Goal: Task Accomplishment & Management: Manage account settings

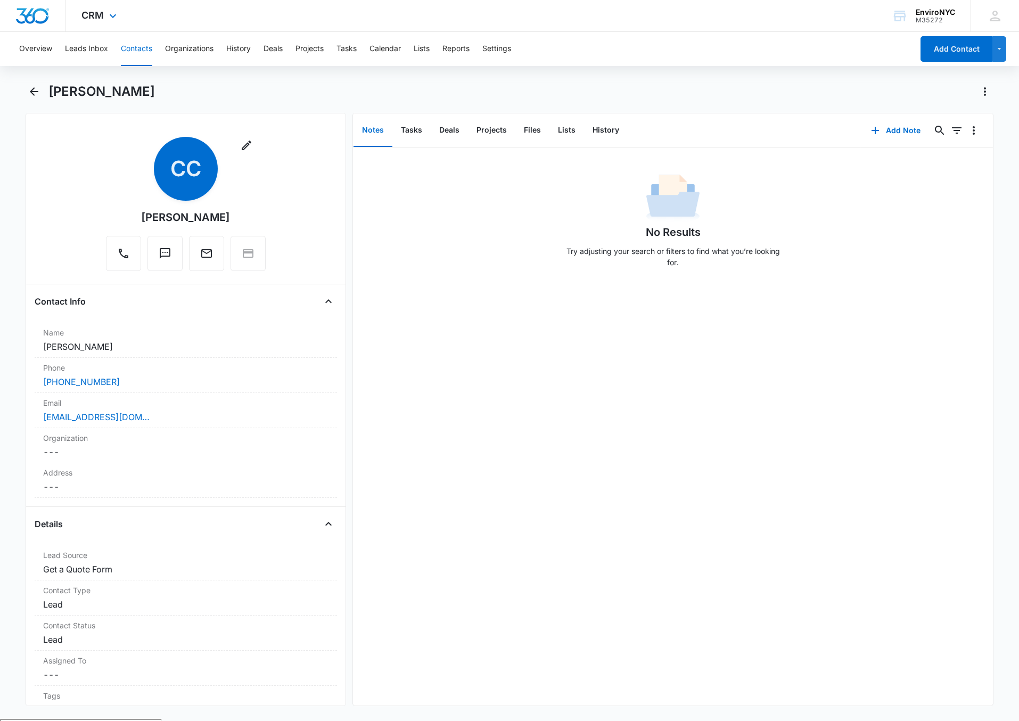
click at [334, 15] on div "CRM Apps Reputation Websites Forms CRM Email Social Content Ads Intelligence Fi…" at bounding box center [509, 16] width 1019 height 32
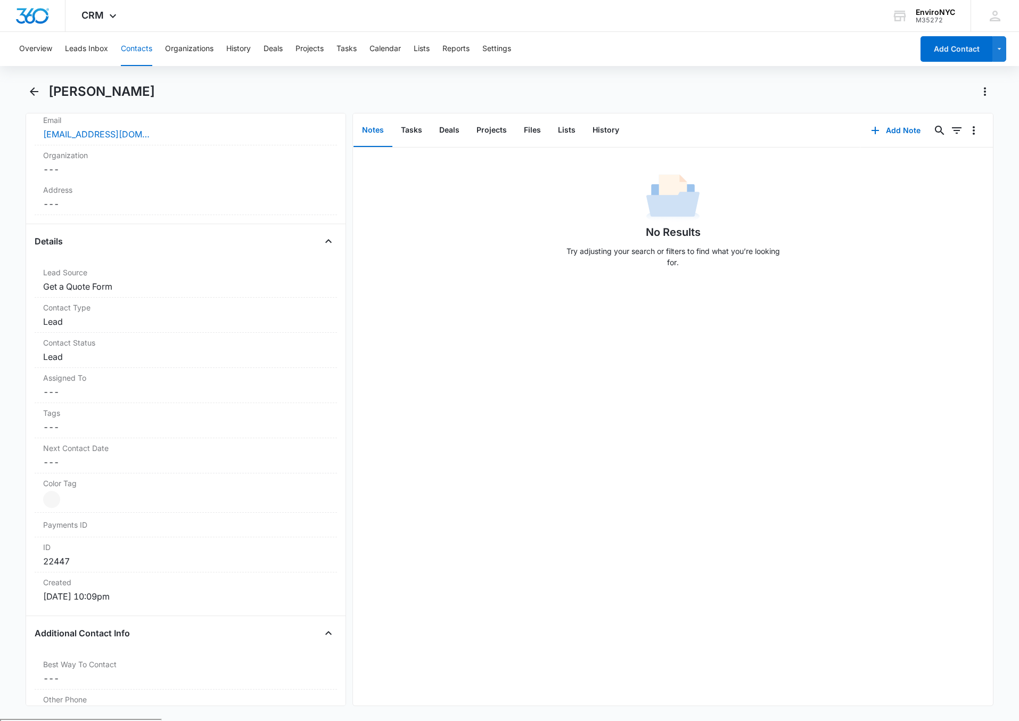
scroll to position [230, 0]
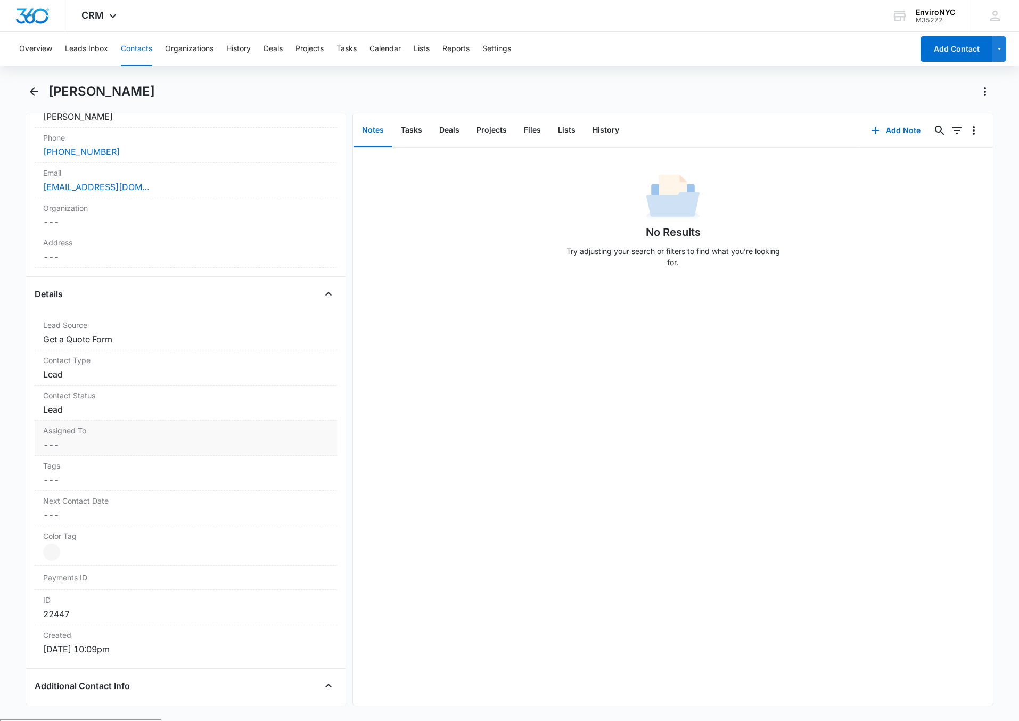
click at [155, 436] on label "Assigned To" at bounding box center [185, 430] width 285 height 11
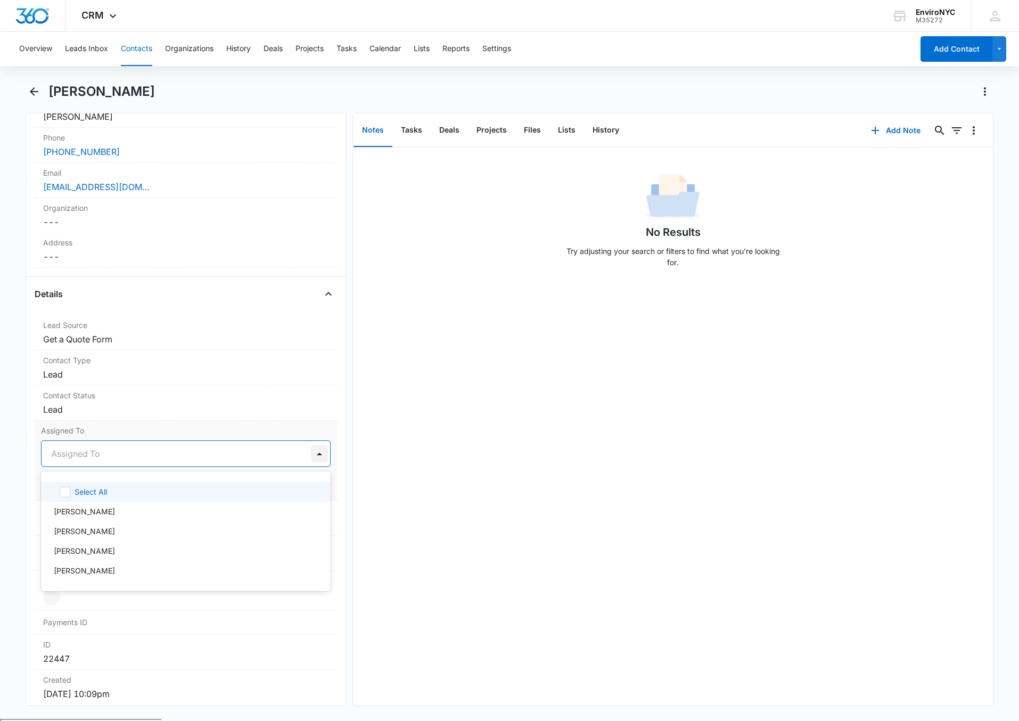
click at [311, 456] on div at bounding box center [319, 453] width 17 height 17
click at [103, 529] on p "[PERSON_NAME]" at bounding box center [84, 531] width 61 height 11
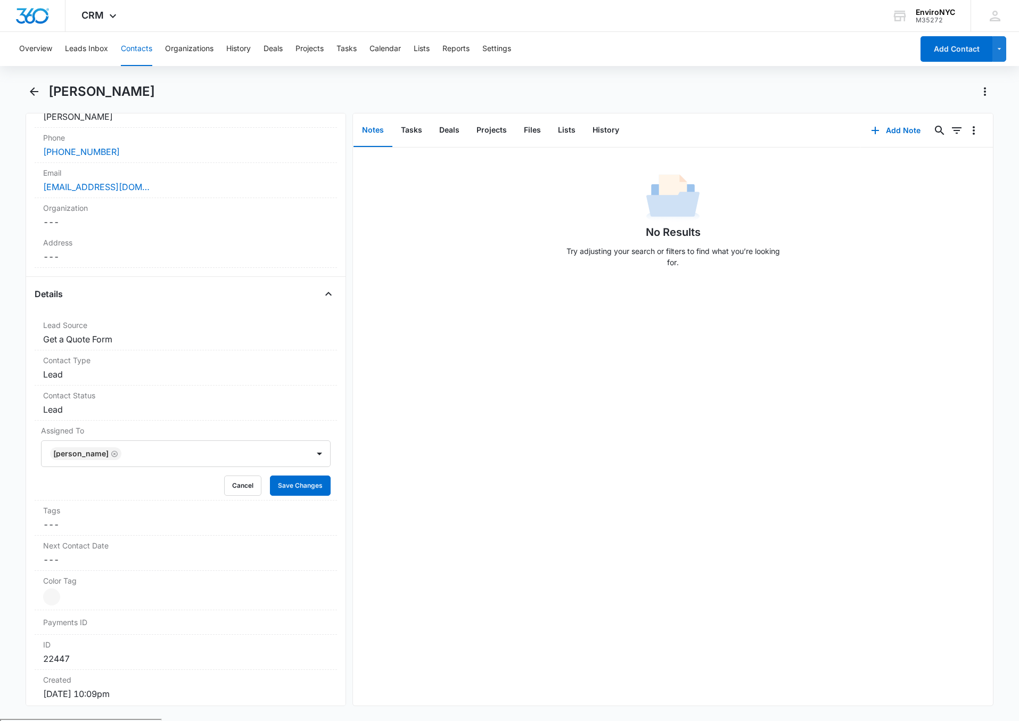
click at [433, 464] on div "No Results Try adjusting your search or filters to find what you’re looking for." at bounding box center [673, 427] width 640 height 558
click at [296, 493] on button "Save Changes" at bounding box center [300, 486] width 61 height 20
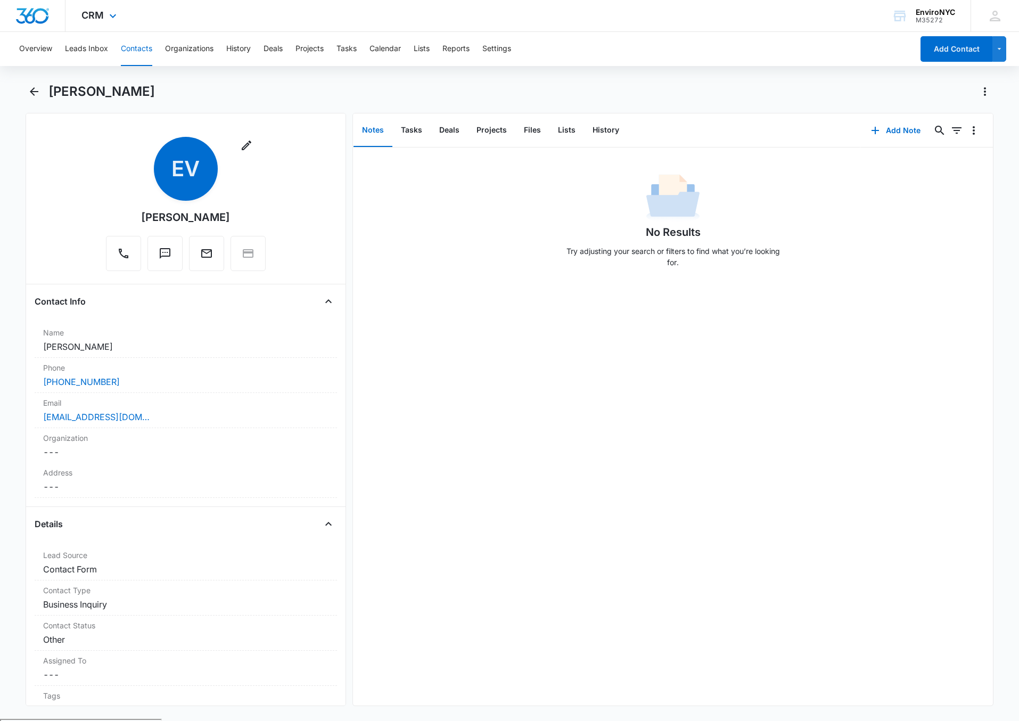
drag, startPoint x: 348, startPoint y: 17, endPoint x: 331, endPoint y: 2, distance: 22.6
click at [348, 17] on div "CRM Apps Reputation Websites Forms CRM Email Social Content Ads Intelligence Fi…" at bounding box center [509, 16] width 1019 height 32
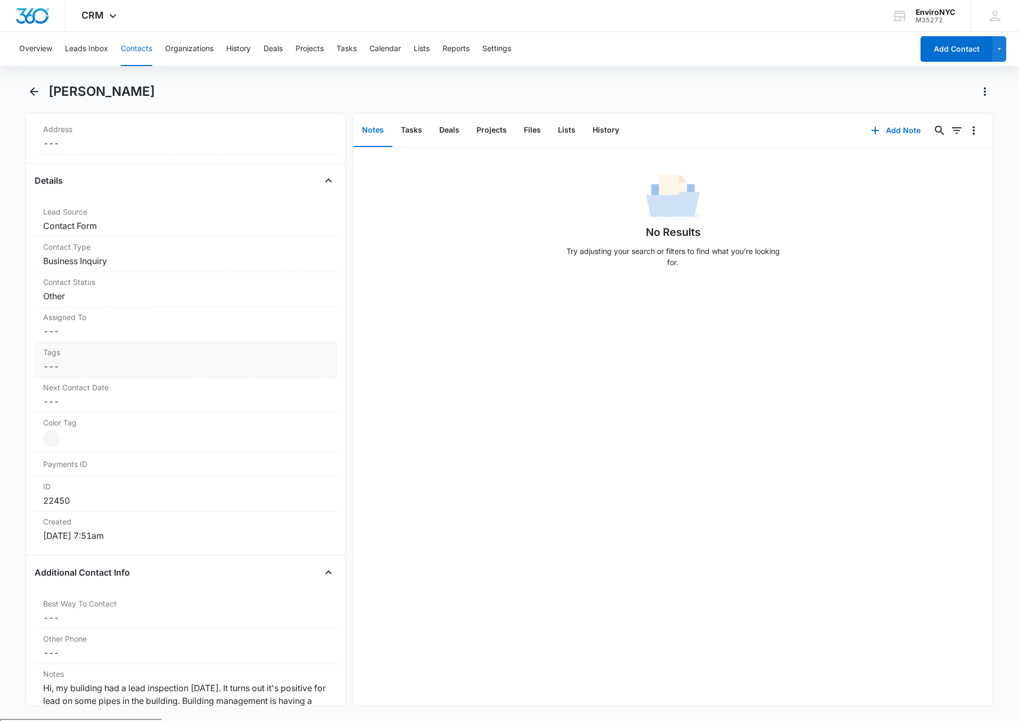
scroll to position [320, 0]
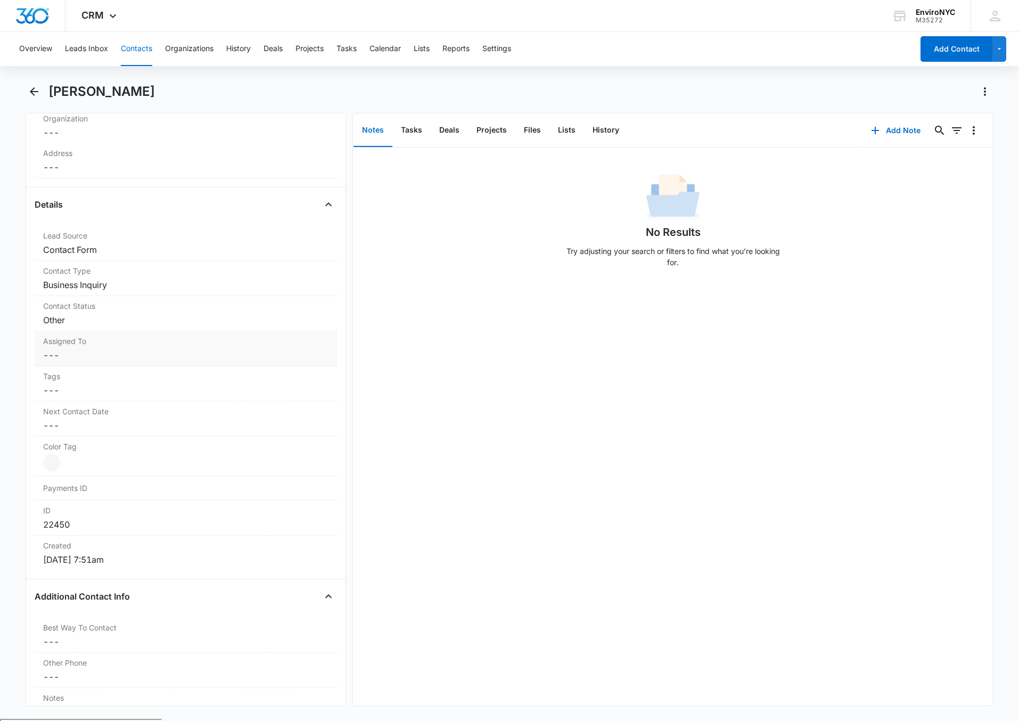
click at [131, 357] on dd "Cancel Save Changes ---" at bounding box center [185, 355] width 285 height 13
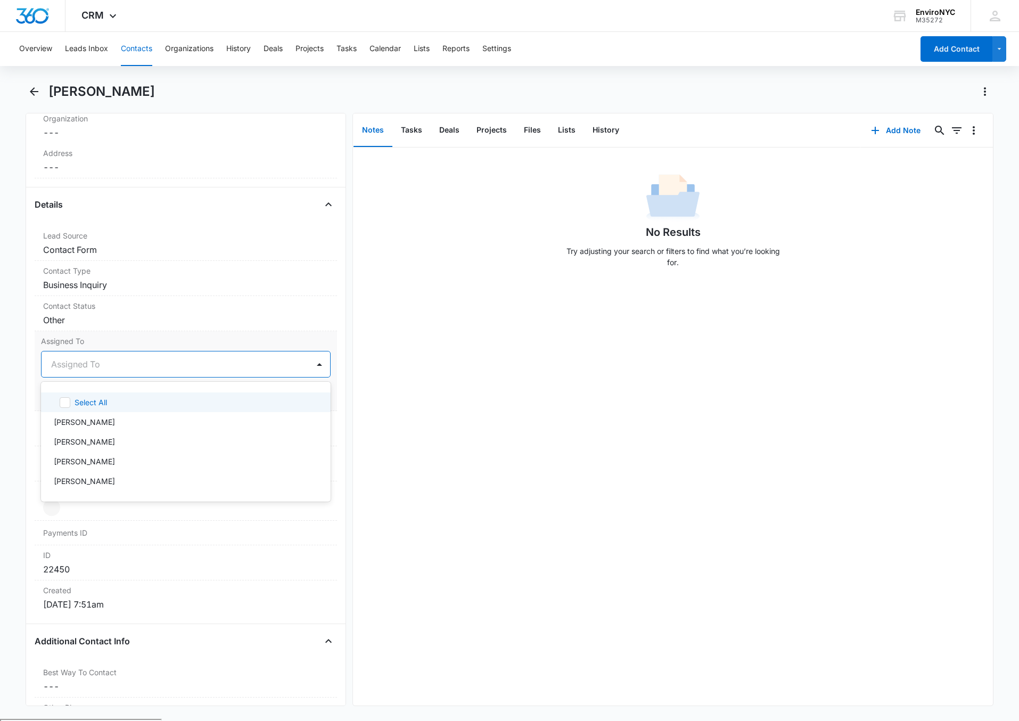
click at [117, 370] on div at bounding box center [173, 364] width 244 height 15
click at [103, 483] on div "Joe Inzone" at bounding box center [185, 481] width 262 height 11
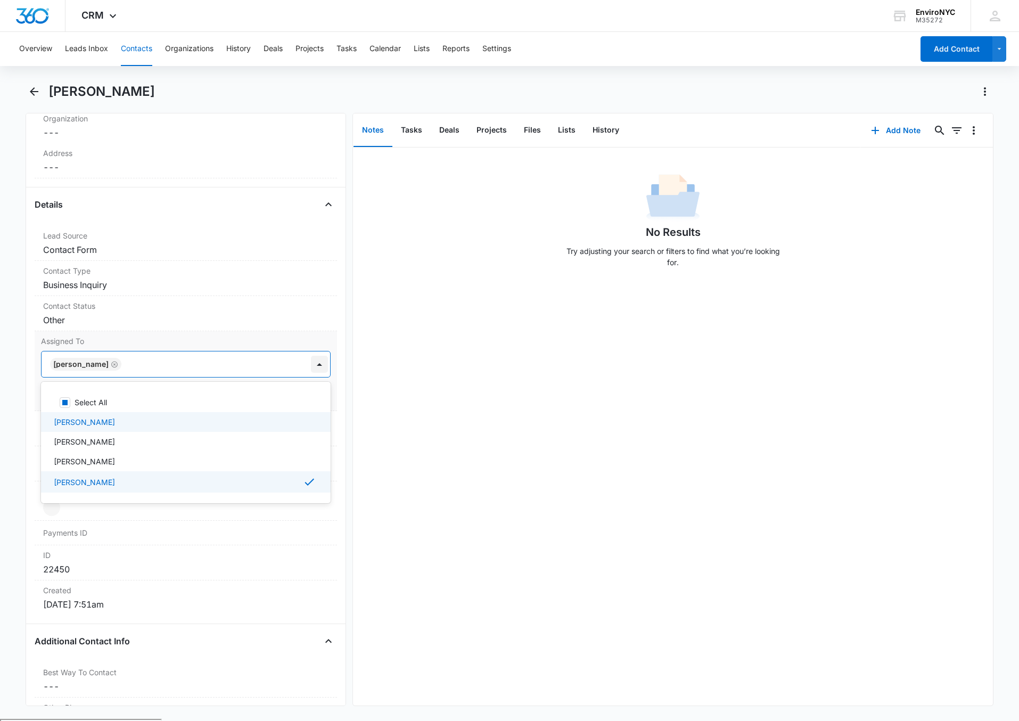
click at [311, 366] on div at bounding box center [319, 364] width 17 height 17
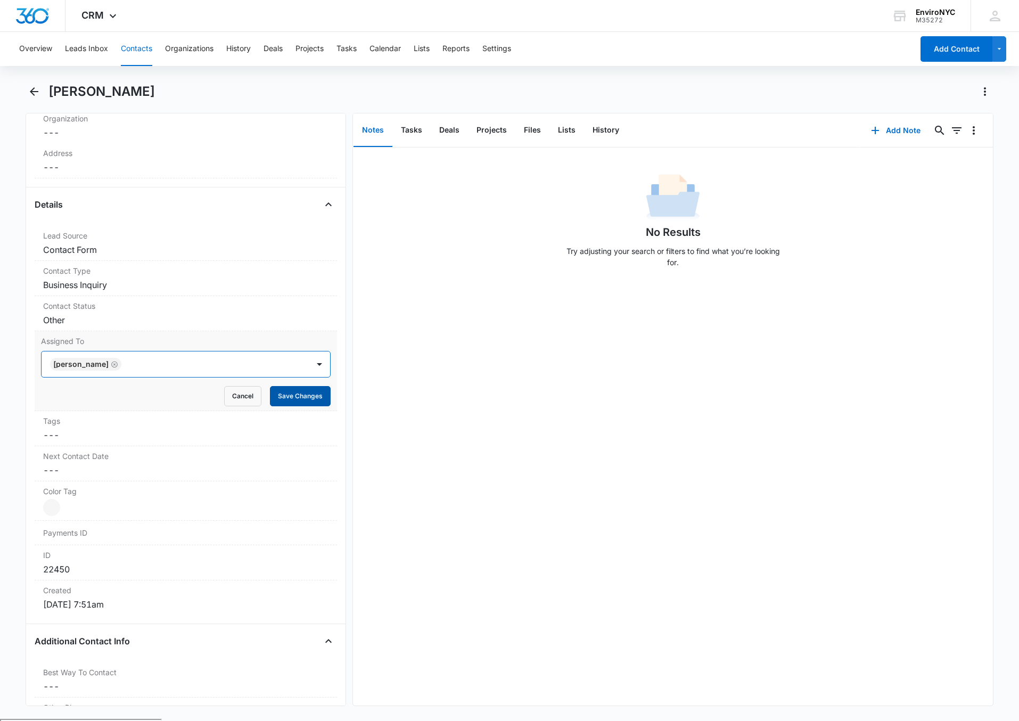
click at [280, 396] on button "Save Changes" at bounding box center [300, 396] width 61 height 20
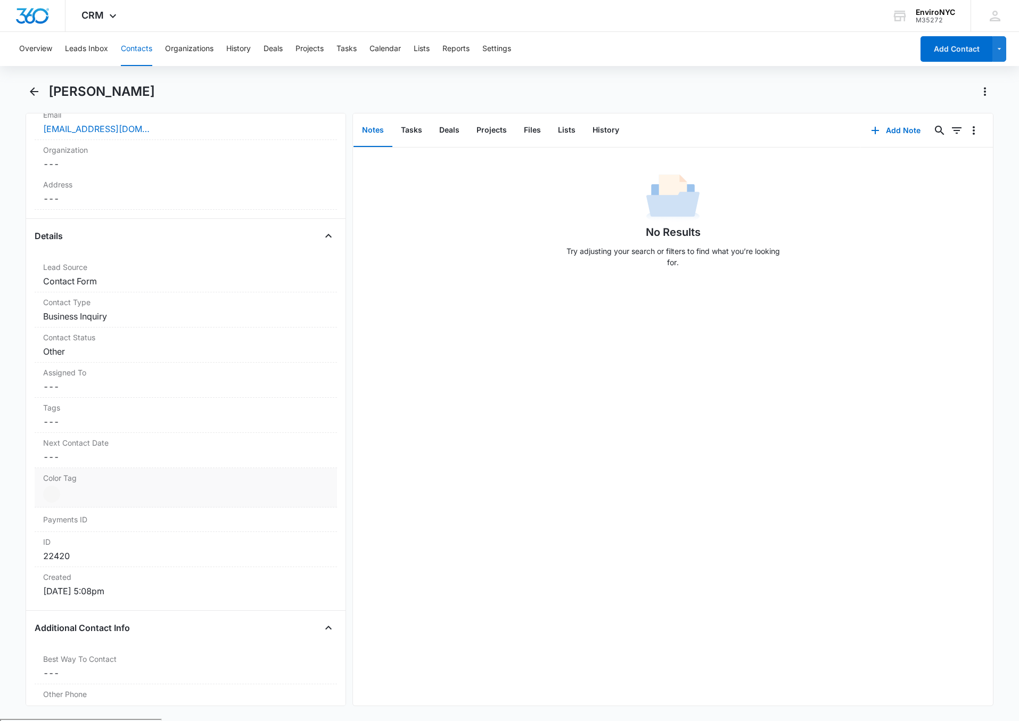
scroll to position [266, 0]
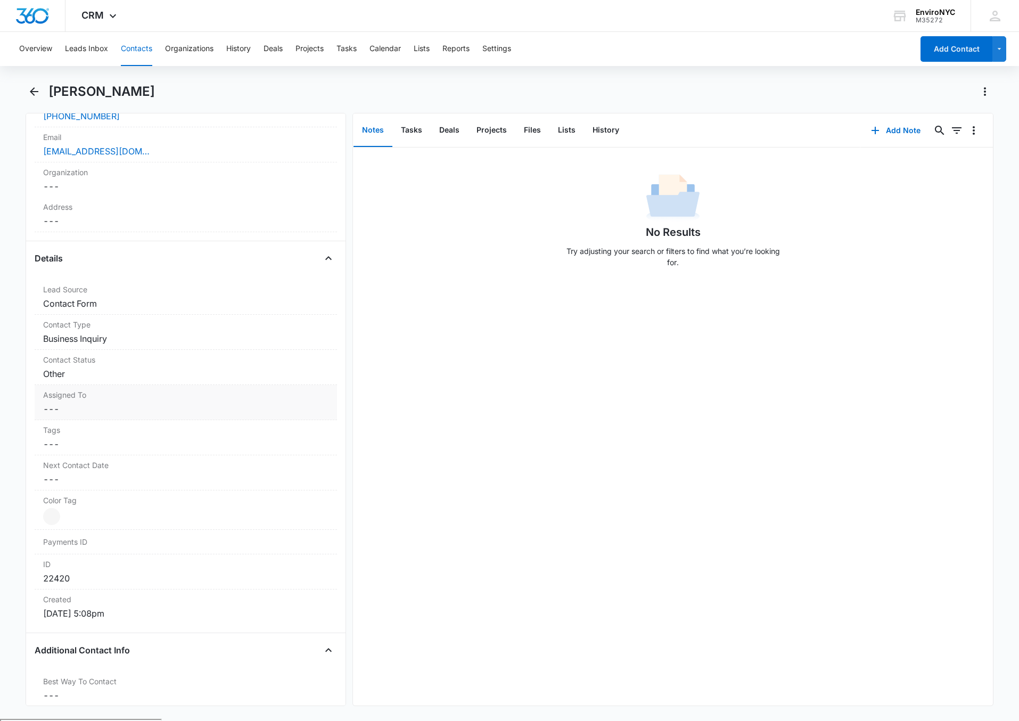
click at [195, 389] on div "Assigned To Cancel Save Changes ---" at bounding box center [186, 402] width 302 height 35
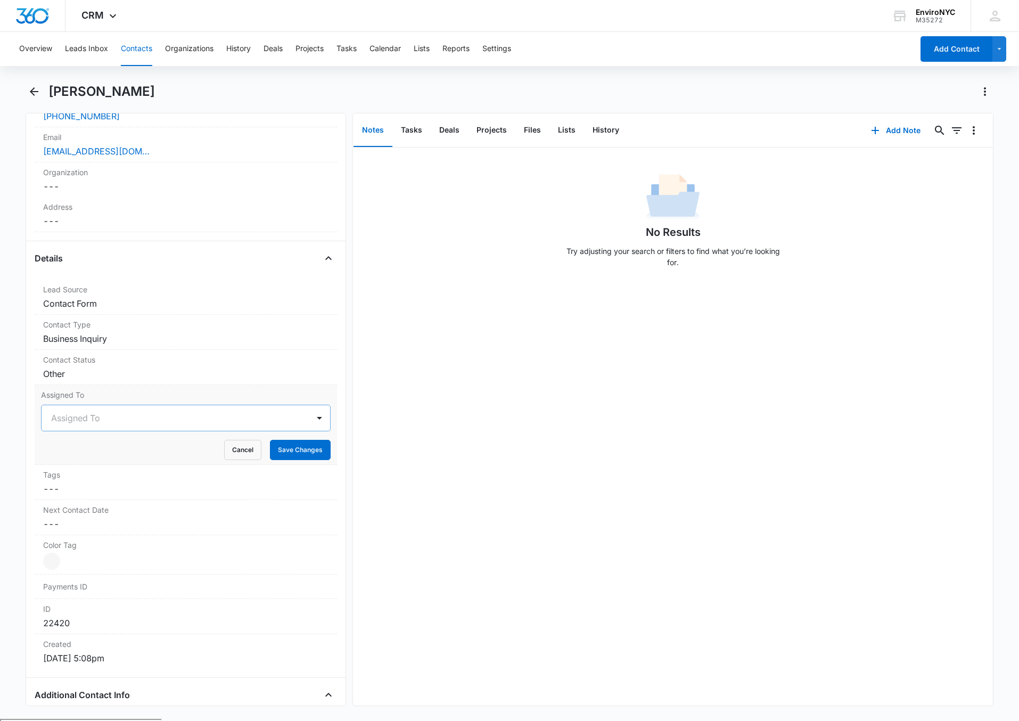
click at [181, 421] on div at bounding box center [173, 418] width 244 height 15
click at [108, 530] on div "Joe Inzone" at bounding box center [186, 535] width 290 height 20
click at [311, 417] on div at bounding box center [319, 417] width 17 height 17
click at [296, 449] on button "Save Changes" at bounding box center [300, 450] width 61 height 20
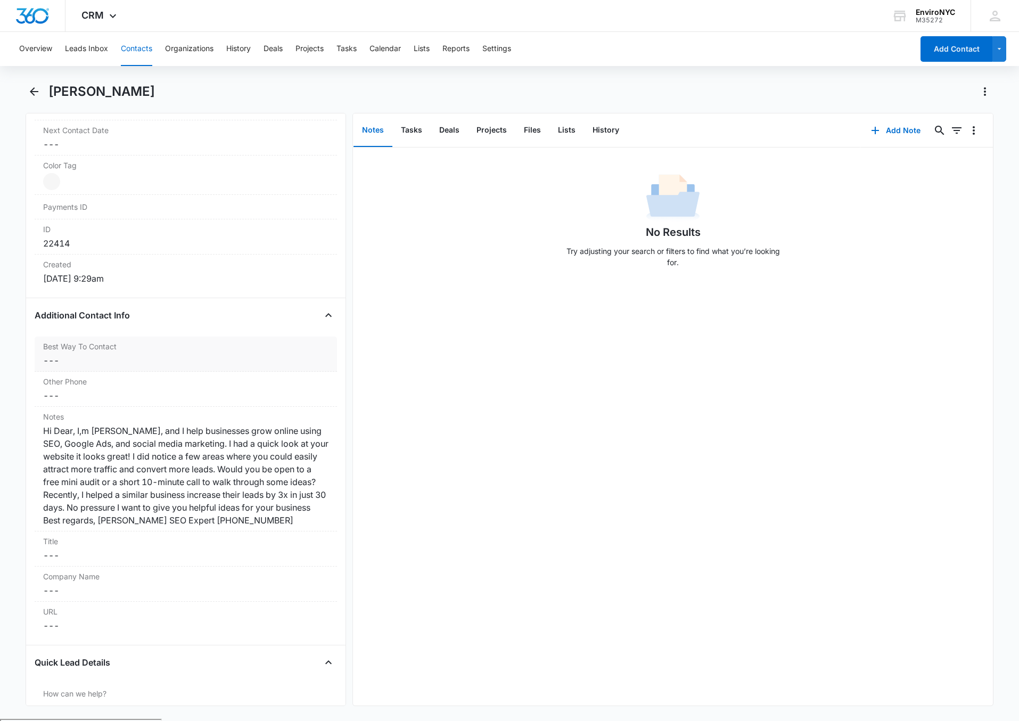
scroll to position [692, 0]
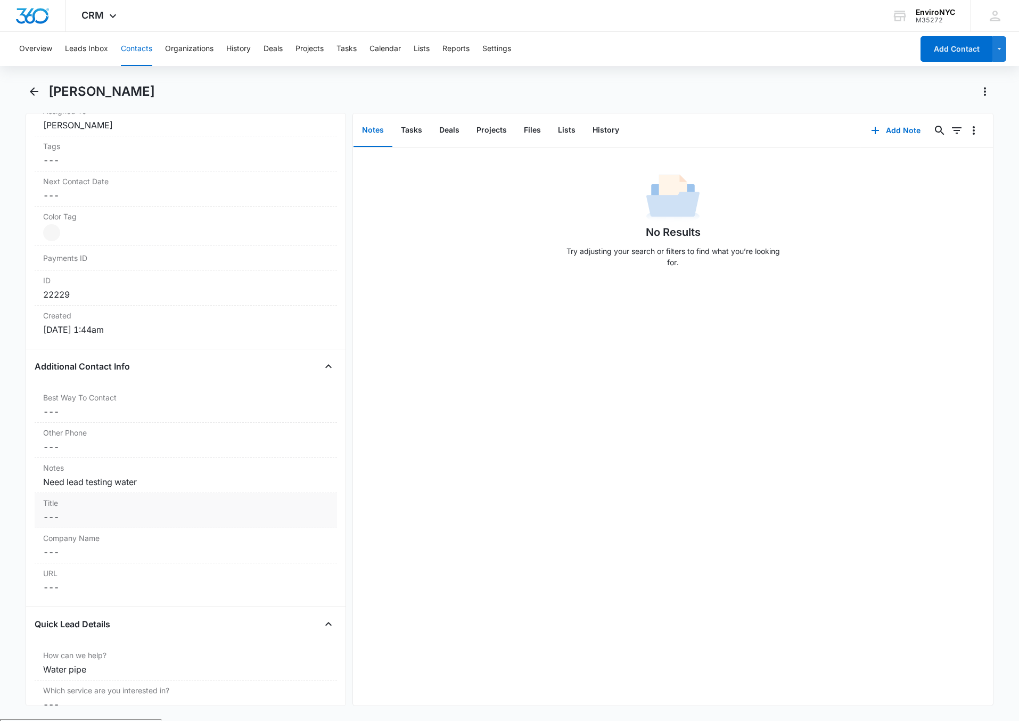
scroll to position [336, 0]
